Goal: Task Accomplishment & Management: Manage account settings

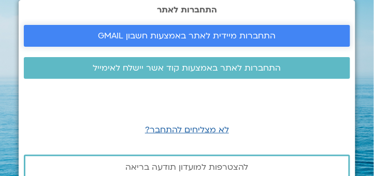
click at [200, 37] on span "התחברות מיידית לאתר באמצעות חשבון GMAIL" at bounding box center [188, 35] width 178 height 9
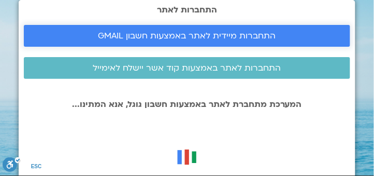
click at [194, 36] on span "התחברות מיידית לאתר באמצעות חשבון GMAIL" at bounding box center [188, 35] width 178 height 9
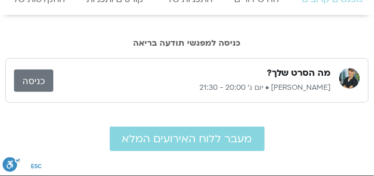
scroll to position [59, 0]
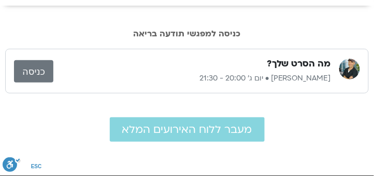
click at [39, 69] on link "כניסה" at bounding box center [33, 71] width 39 height 22
